Goal: Check status

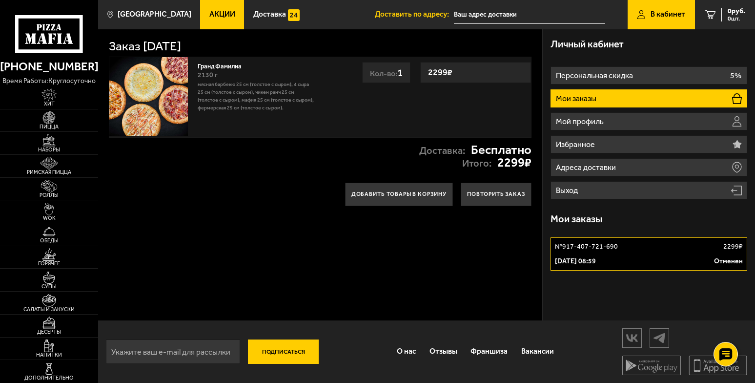
scroll to position [0, 0]
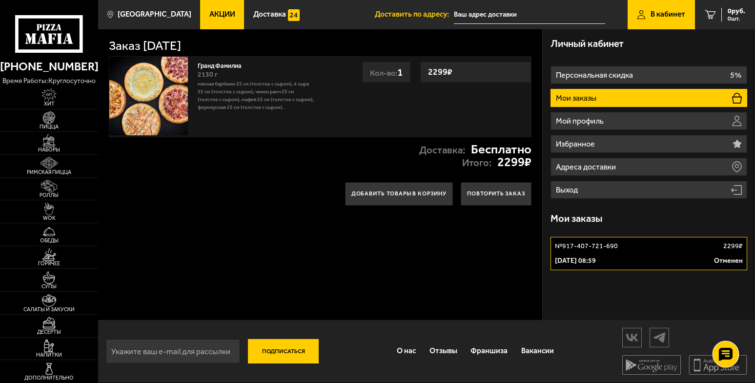
click at [726, 351] on icon at bounding box center [726, 354] width 14 height 14
click at [287, 233] on div "Заказ 2 сентября 2025 г. Гранд Фамилиа 2130 г Мясная Барбекю 25 см (толстое с с…" at bounding box center [320, 174] width 445 height 291
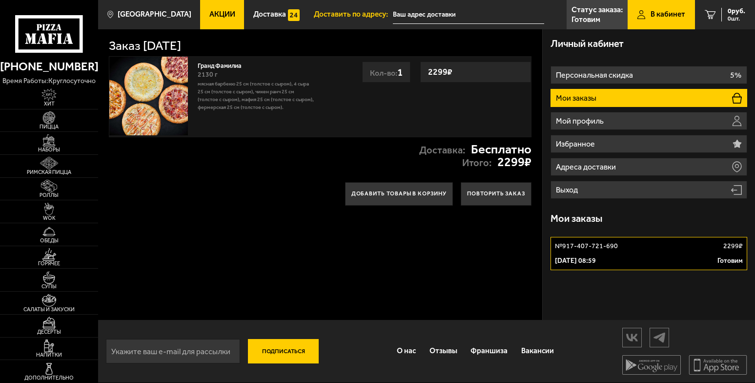
scroll to position [0, 0]
click at [596, 264] on p "[DATE] 08:59" at bounding box center [575, 261] width 41 height 10
click at [674, 265] on div "2 сентября 2025 г. 08:59 Готовим" at bounding box center [649, 261] width 188 height 10
